Goal: Information Seeking & Learning: Find specific fact

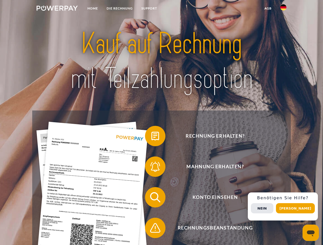
click at [57, 9] on img at bounding box center [57, 8] width 41 height 5
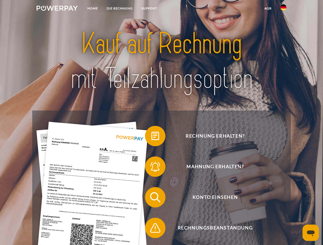
click at [283, 9] on img at bounding box center [283, 7] width 6 height 6
click at [267, 8] on link "agb" at bounding box center [268, 8] width 16 height 9
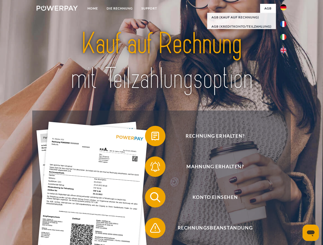
click at [151, 137] on span at bounding box center [148, 136] width 26 height 26
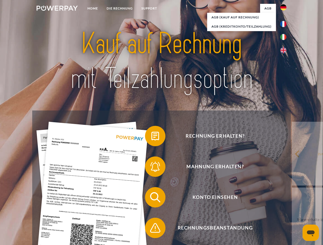
click at [151, 168] on div "Rechnung erhalten? Mahnung erhalten? Konto einsehen" at bounding box center [161, 213] width 258 height 204
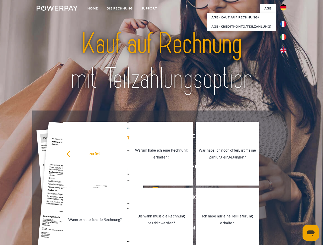
click at [151, 199] on link "Bis wann muss die Rechnung bezahlt werden?" at bounding box center [161, 220] width 64 height 64
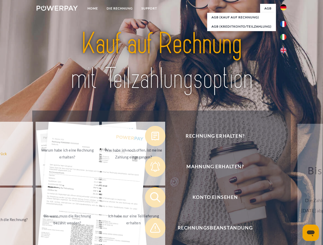
click at [151, 229] on span at bounding box center [148, 228] width 26 height 26
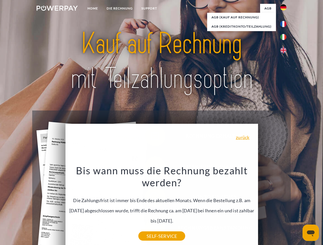
click at [284, 207] on div "Rechnung erhalten? Mahnung erhalten? Konto einsehen" at bounding box center [161, 213] width 258 height 204
click at [272, 208] on span "Konto einsehen" at bounding box center [214, 197] width 125 height 20
click at [297, 208] on header "Home DIE RECHNUNG SUPPORT" at bounding box center [161, 176] width 323 height 353
